Goal: Navigation & Orientation: Find specific page/section

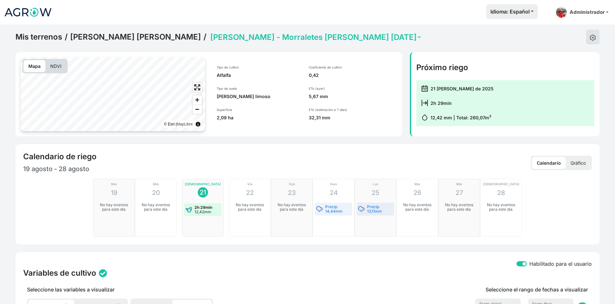
select select "2633"
click at [49, 15] on img at bounding box center [28, 12] width 48 height 16
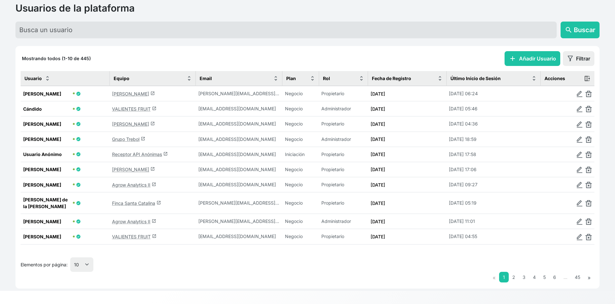
scroll to position [44, 0]
click at [86, 267] on select "10 25 50 100" at bounding box center [81, 265] width 23 height 14
select select "100"
click at [71, 272] on select "10 25 50 100" at bounding box center [81, 265] width 23 height 14
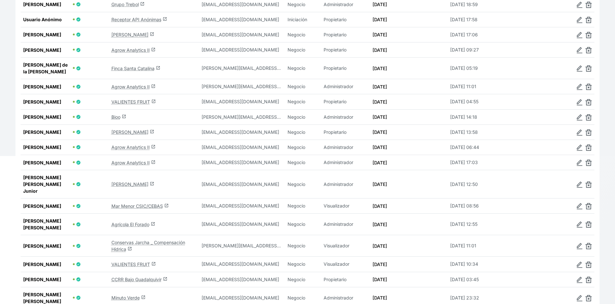
click at [148, 209] on link "Mar Menor CSIC/CEBAS launch" at bounding box center [139, 206] width 57 height 5
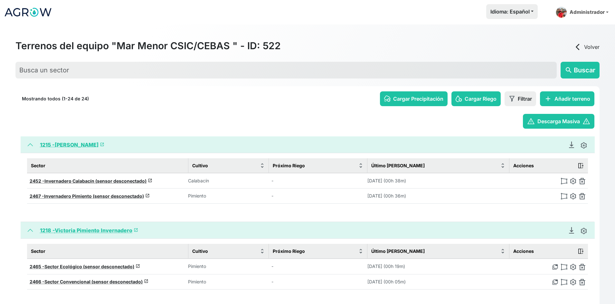
click at [107, 230] on link "1218 - Victoria Pimiento Invernadero launch" at bounding box center [89, 230] width 98 height 6
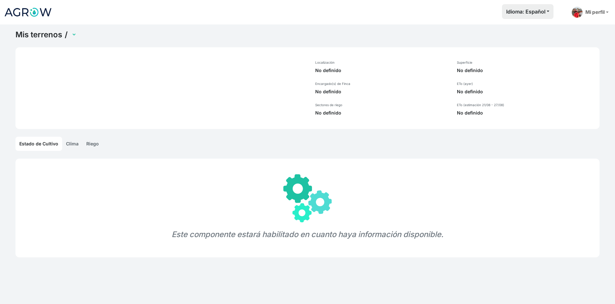
select select "1218"
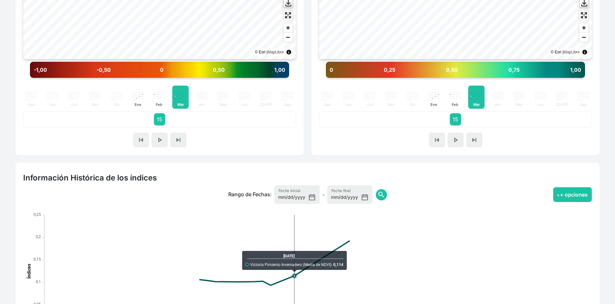
scroll to position [403, 0]
